Goal: Information Seeking & Learning: Learn about a topic

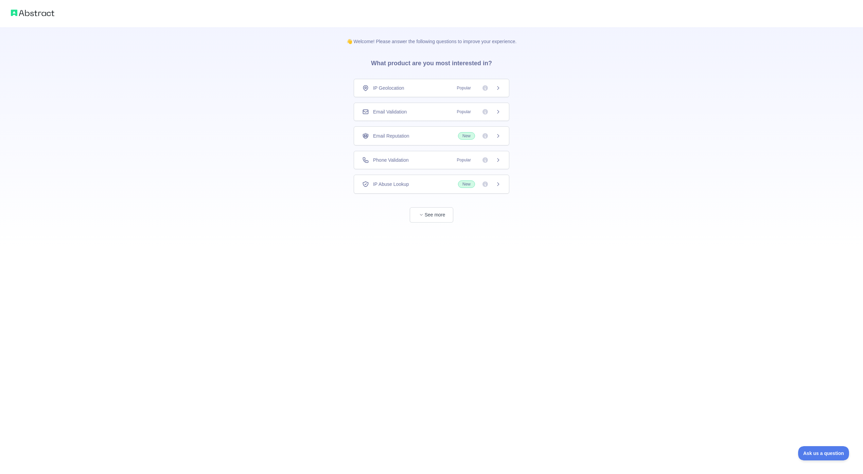
click at [439, 89] on div "IP Geolocation Popular" at bounding box center [431, 88] width 139 height 7
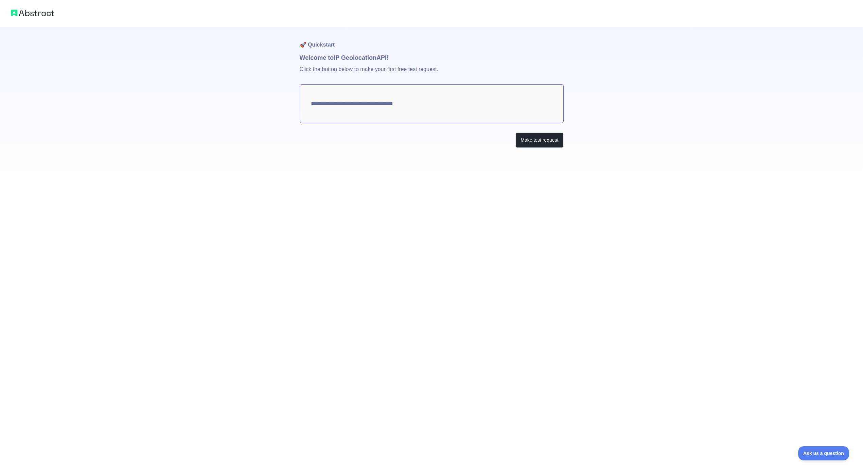
type textarea "**********"
click at [533, 144] on button "Make test request" at bounding box center [539, 139] width 48 height 15
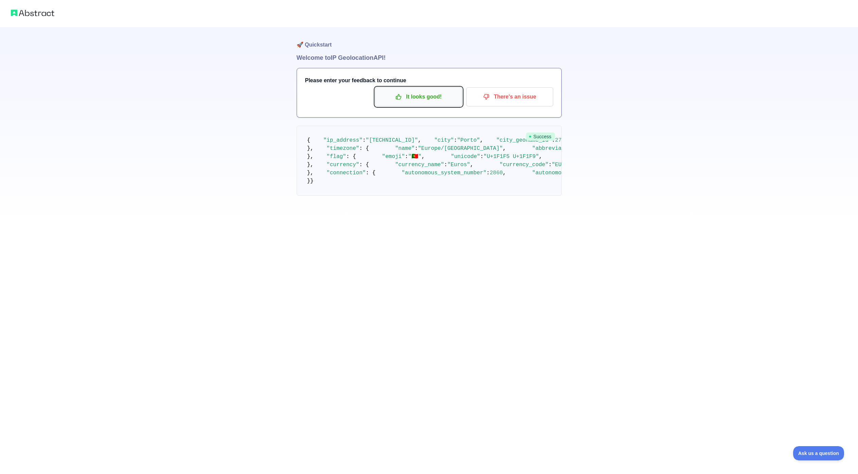
click at [418, 101] on p "It looks good!" at bounding box center [418, 97] width 77 height 12
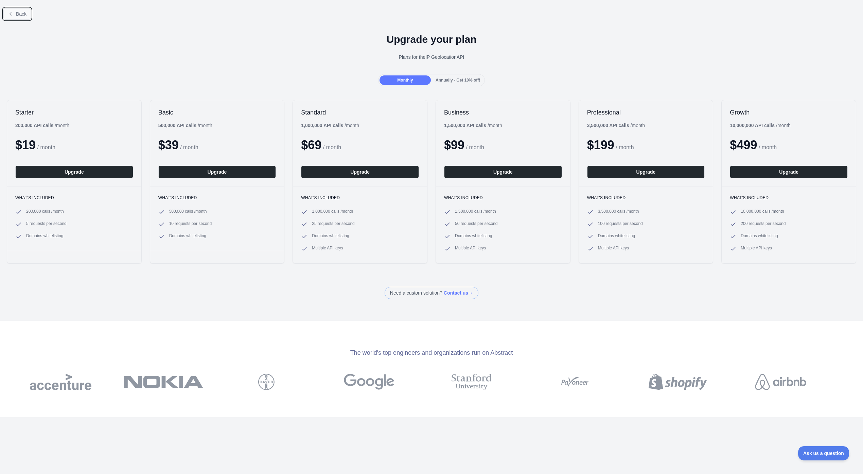
click at [22, 12] on span "Back" at bounding box center [21, 13] width 11 height 5
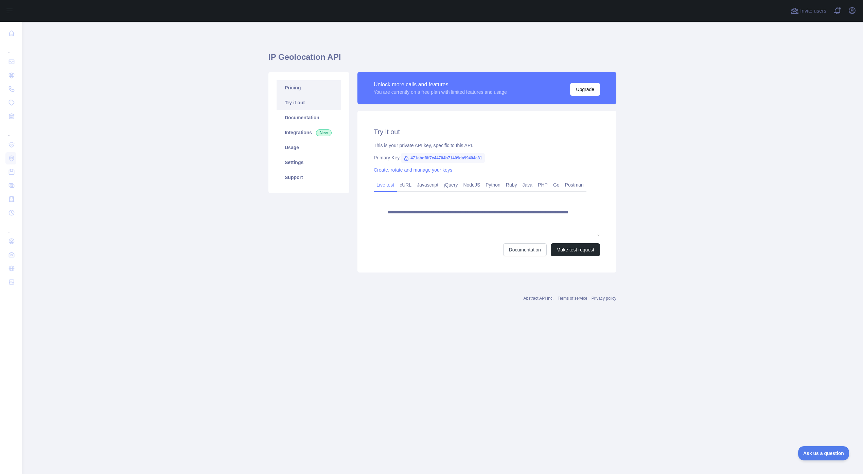
click at [294, 85] on link "Pricing" at bounding box center [308, 87] width 65 height 15
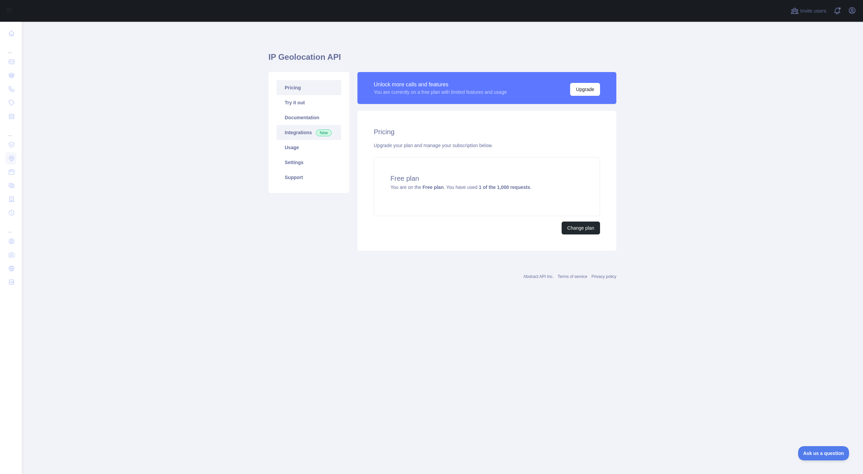
click at [308, 129] on link "Integrations New" at bounding box center [308, 132] width 65 height 15
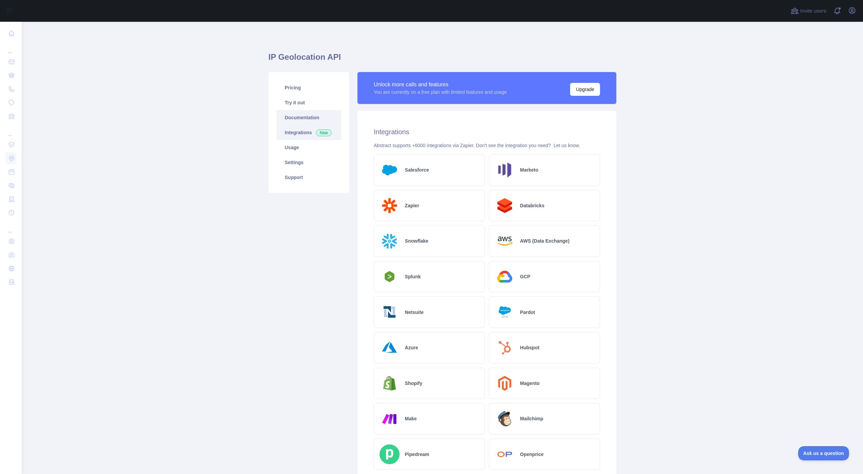
click at [309, 117] on link "Documentation" at bounding box center [308, 117] width 65 height 15
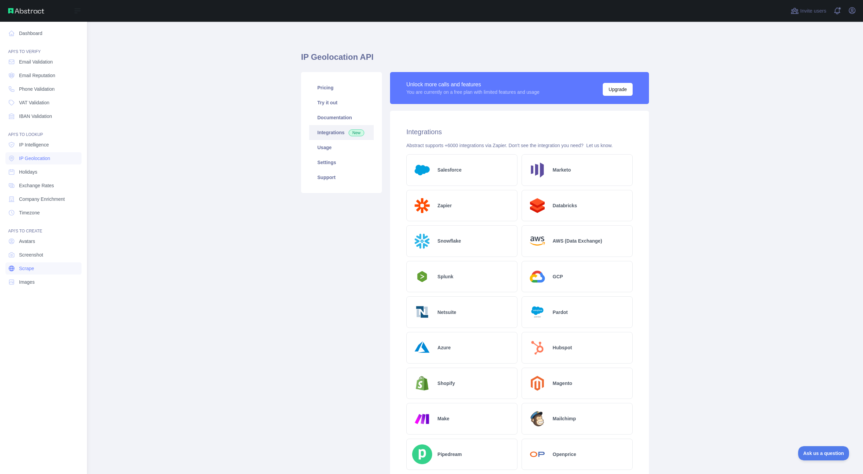
click at [33, 270] on span "Scrape" at bounding box center [26, 268] width 15 height 7
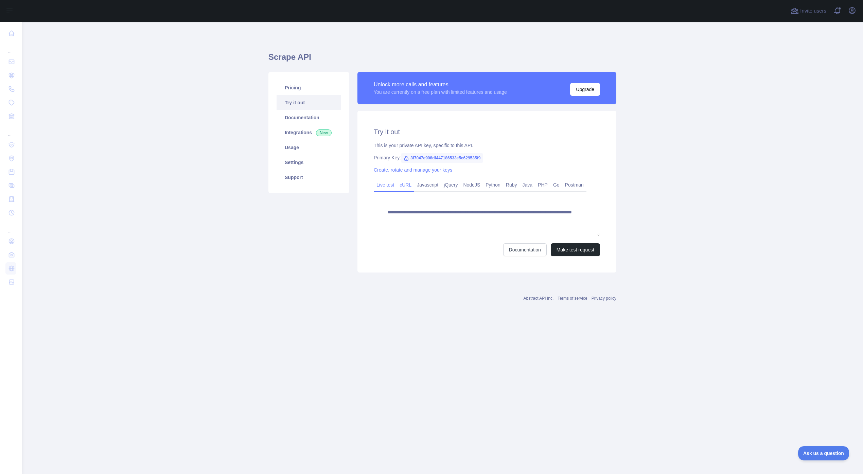
click at [400, 185] on link "cURL" at bounding box center [405, 184] width 17 height 11
drag, startPoint x: 428, startPoint y: 213, endPoint x: 570, endPoint y: 217, distance: 142.4
click at [570, 217] on pre "curl 'https://scrape.abstractapi.com/v 1 /?api_key= 3 f 7047 e 908 df 447186533…" at bounding box center [487, 213] width 226 height 37
copy span "curl 'https://scrape.abstractapi.com/v 1 /?api_key= 3 f 7047 e 908 df 447186533…"
click at [317, 118] on link "Documentation" at bounding box center [308, 117] width 65 height 15
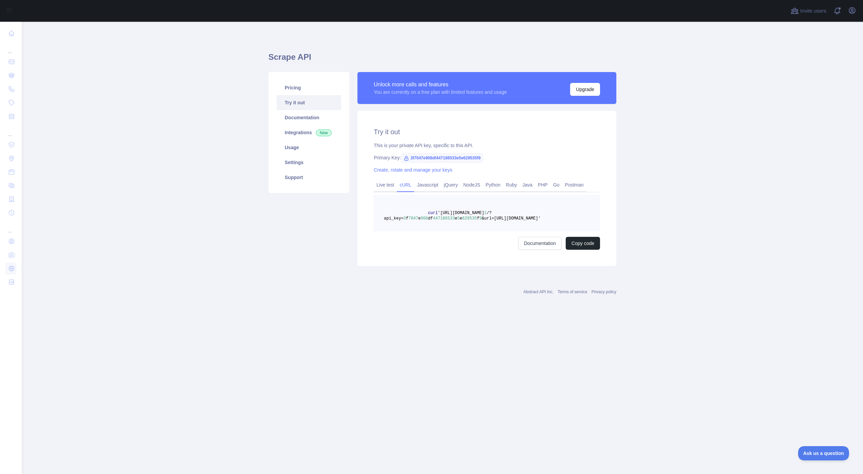
click at [451, 119] on div "Try it out This is your private API key, specific to this API. Primary Key: 3f7…" at bounding box center [486, 188] width 259 height 155
click at [295, 151] on link "Usage" at bounding box center [308, 147] width 65 height 15
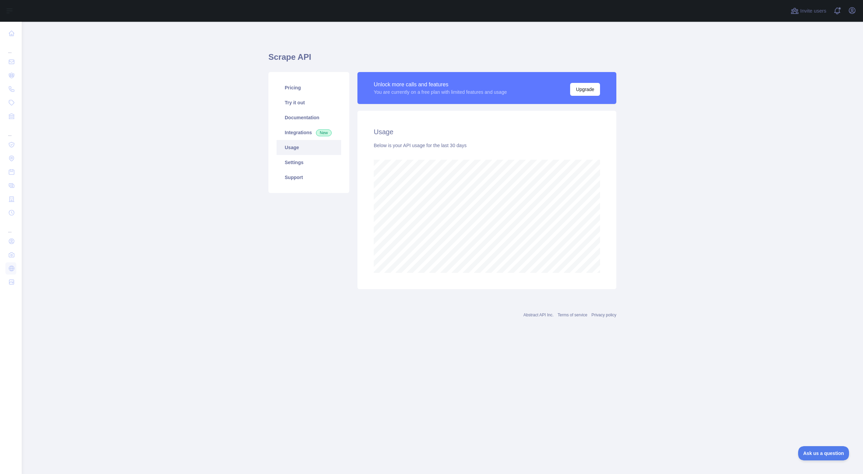
scroll to position [452, 841]
click at [305, 137] on link "Integrations New" at bounding box center [308, 132] width 65 height 15
